Goal: Navigation & Orientation: Understand site structure

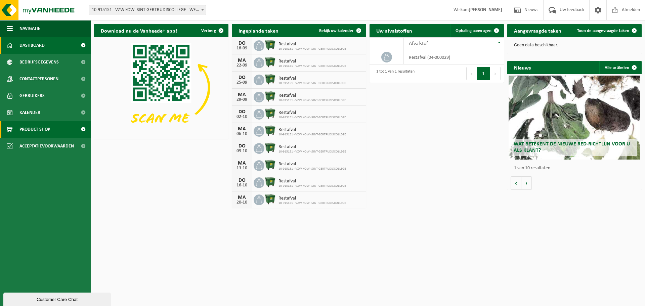
click at [49, 128] on span "Product Shop" at bounding box center [34, 129] width 31 height 17
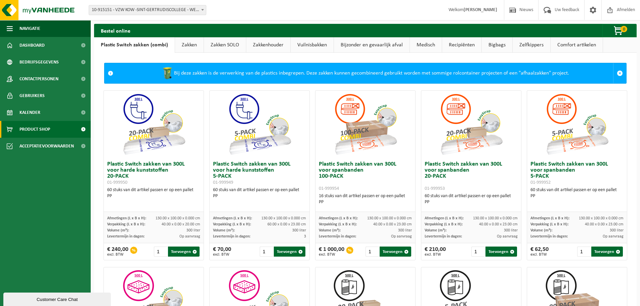
click at [314, 42] on link "Vuilnisbakken" at bounding box center [311, 44] width 43 height 15
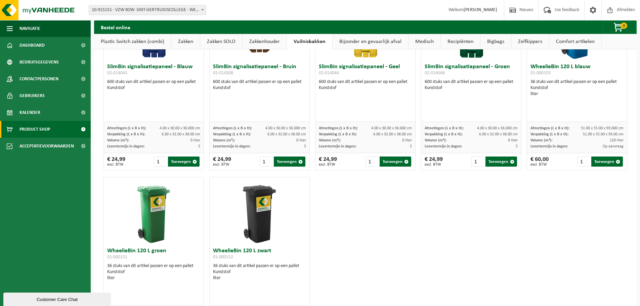
scroll to position [871, 0]
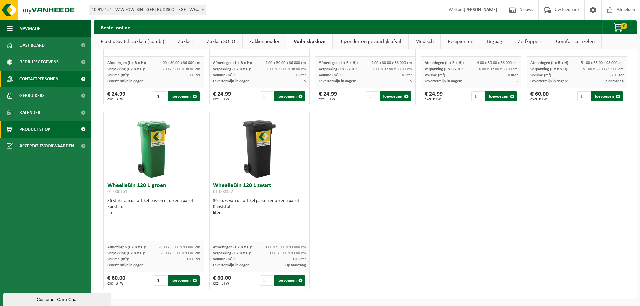
click at [53, 80] on span "Contactpersonen" at bounding box center [38, 79] width 39 height 17
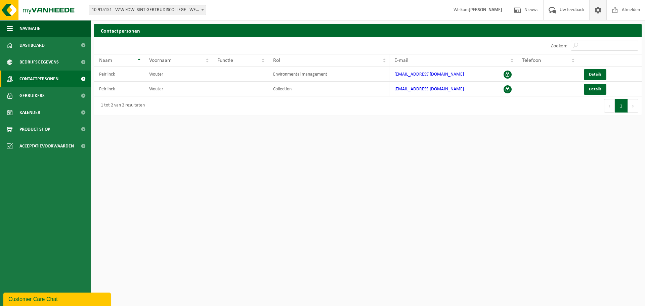
click at [598, 6] on span at bounding box center [598, 10] width 10 height 20
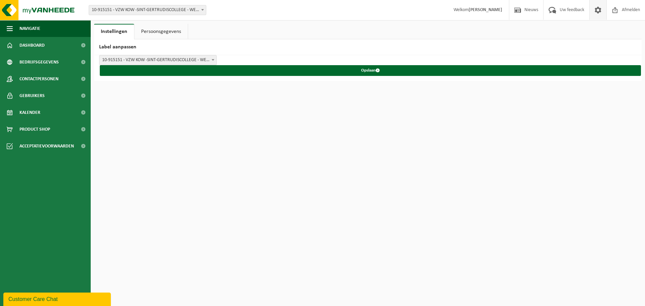
click at [147, 34] on link "Persoonsgegevens" at bounding box center [160, 31] width 53 height 15
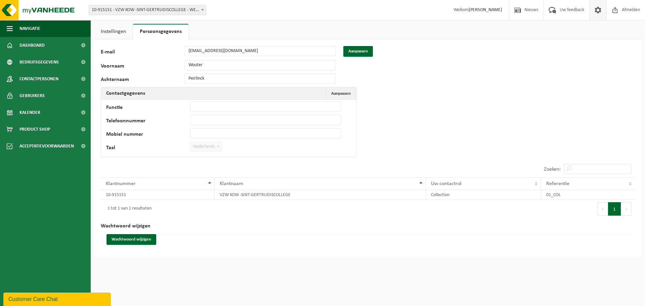
click at [121, 31] on link "Instellingen" at bounding box center [113, 31] width 39 height 15
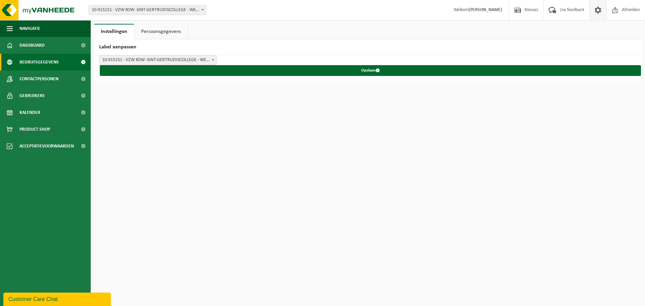
click at [70, 59] on link "Bedrijfsgegevens" at bounding box center [45, 62] width 91 height 17
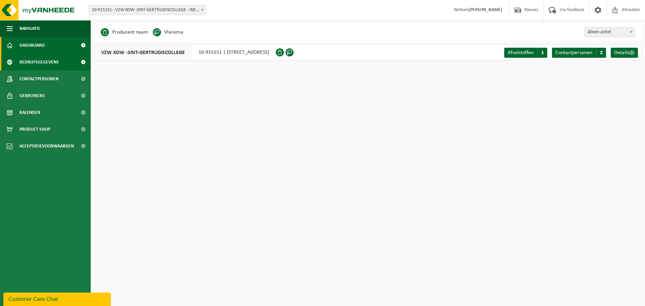
click at [70, 50] on link "Dashboard" at bounding box center [45, 45] width 91 height 17
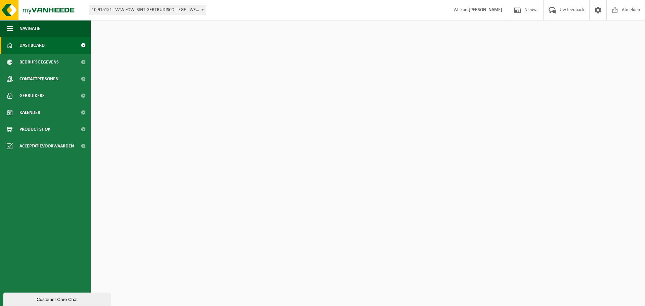
click at [70, 45] on link "Dashboard" at bounding box center [45, 45] width 91 height 17
click at [41, 30] on button "Navigatie" at bounding box center [45, 28] width 91 height 17
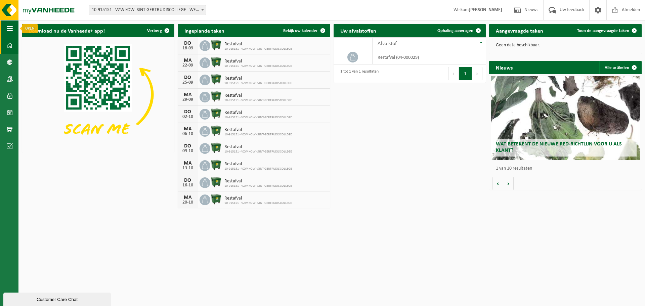
click at [8, 30] on span "button" at bounding box center [10, 28] width 6 height 17
